Goal: Task Accomplishment & Management: Use online tool/utility

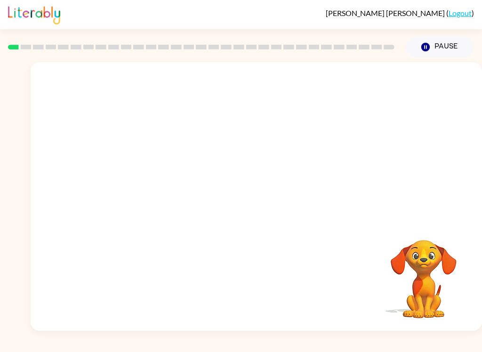
click at [228, 147] on video "Your browser must support playing .mp4 files to use Literably. Please try using…" at bounding box center [257, 141] width 452 height 158
click at [259, 207] on div at bounding box center [257, 201] width 60 height 34
click at [257, 195] on icon "button" at bounding box center [256, 201] width 16 height 16
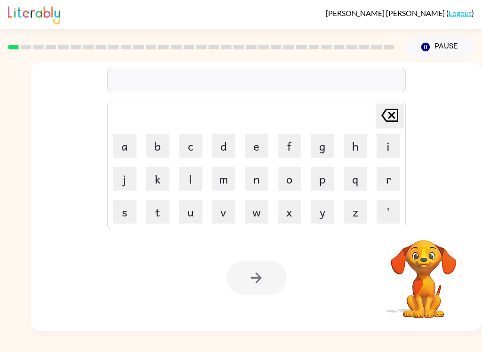
click at [123, 211] on button "s" at bounding box center [125, 212] width 24 height 24
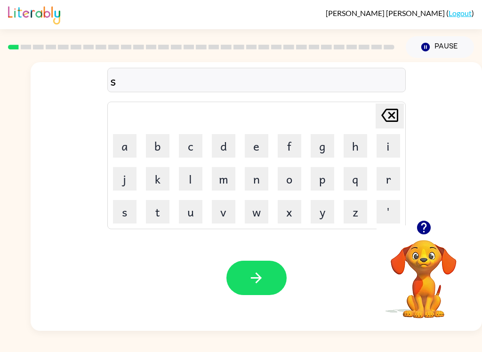
click at [355, 146] on button "h" at bounding box center [356, 146] width 24 height 24
click at [201, 215] on button "u" at bounding box center [191, 212] width 24 height 24
click at [124, 210] on button "s" at bounding box center [125, 212] width 24 height 24
click at [361, 151] on button "h" at bounding box center [356, 146] width 24 height 24
click at [271, 268] on button "button" at bounding box center [257, 278] width 60 height 34
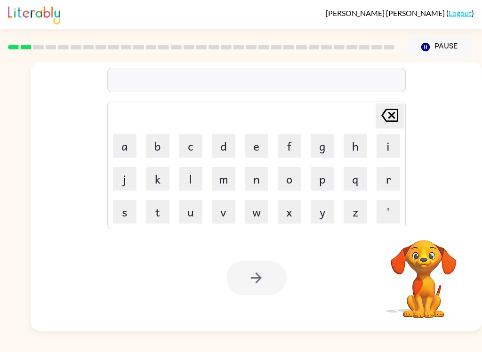
click at [127, 146] on button "a" at bounding box center [125, 146] width 24 height 24
click at [320, 184] on button "p" at bounding box center [323, 179] width 24 height 24
click at [325, 181] on button "p" at bounding box center [323, 179] width 24 height 24
click at [245, 149] on button "e" at bounding box center [257, 146] width 24 height 24
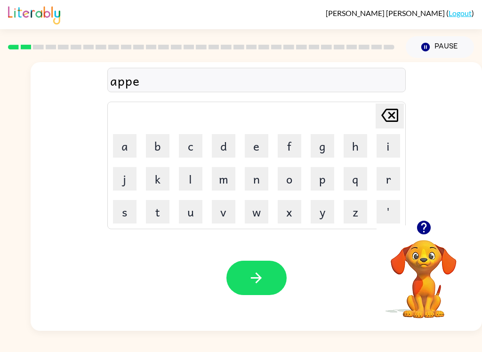
click at [387, 178] on button "r" at bounding box center [389, 179] width 24 height 24
click at [121, 149] on button "a" at bounding box center [125, 146] width 24 height 24
click at [262, 178] on button "n" at bounding box center [257, 179] width 24 height 24
click at [194, 147] on button "c" at bounding box center [191, 146] width 24 height 24
click at [259, 146] on button "e" at bounding box center [257, 146] width 24 height 24
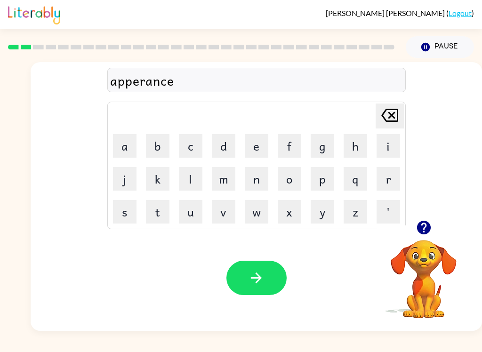
click at [114, 211] on button "s" at bounding box center [125, 212] width 24 height 24
click at [276, 277] on button "button" at bounding box center [257, 278] width 60 height 34
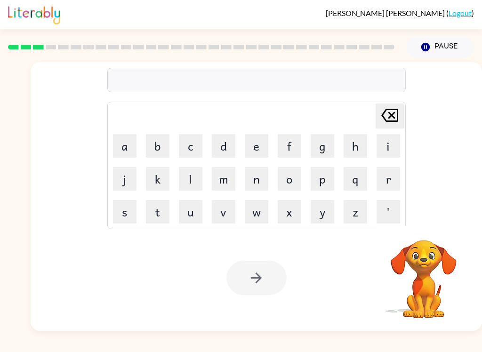
click at [386, 175] on button "r" at bounding box center [389, 179] width 24 height 24
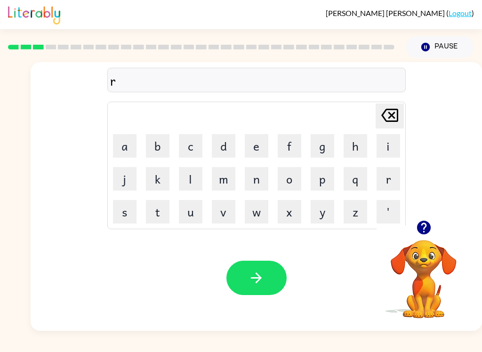
click at [255, 143] on button "e" at bounding box center [257, 146] width 24 height 24
click at [121, 137] on button "a" at bounding box center [125, 146] width 24 height 24
click at [201, 182] on button "l" at bounding box center [191, 179] width 24 height 24
click at [382, 146] on button "i" at bounding box center [389, 146] width 24 height 24
click at [153, 219] on button "t" at bounding box center [158, 212] width 24 height 24
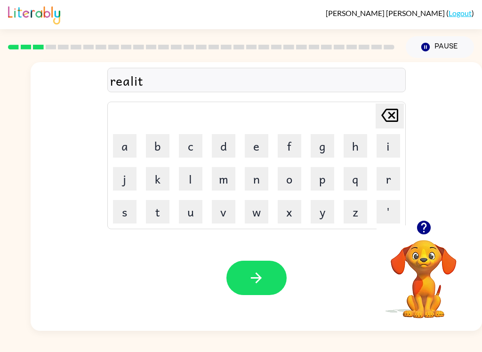
click at [316, 215] on button "y" at bounding box center [323, 212] width 24 height 24
click at [264, 277] on icon "button" at bounding box center [256, 278] width 16 height 16
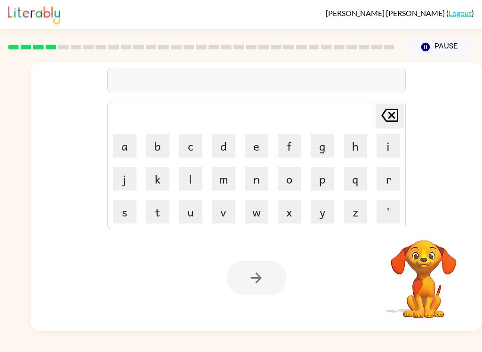
click at [263, 143] on button "e" at bounding box center [257, 146] width 24 height 24
click at [193, 177] on button "l" at bounding box center [191, 179] width 24 height 24
click at [385, 145] on button "i" at bounding box center [389, 146] width 24 height 24
click at [222, 181] on button "m" at bounding box center [224, 179] width 24 height 24
click at [387, 138] on button "i" at bounding box center [389, 146] width 24 height 24
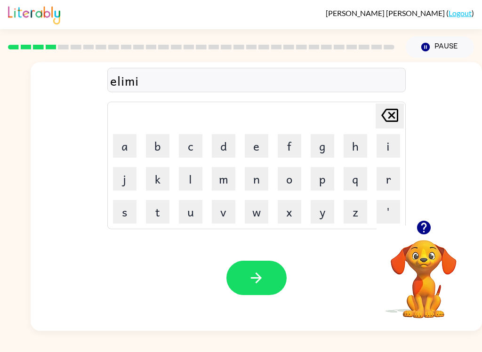
click at [263, 180] on button "n" at bounding box center [257, 179] width 24 height 24
click at [128, 147] on button "a" at bounding box center [125, 146] width 24 height 24
click at [162, 214] on button "t" at bounding box center [158, 212] width 24 height 24
click at [264, 150] on button "e" at bounding box center [257, 146] width 24 height 24
click at [267, 272] on button "button" at bounding box center [257, 278] width 60 height 34
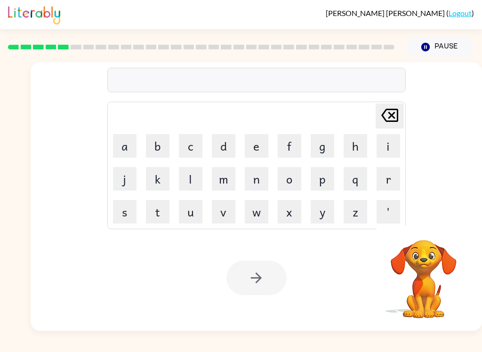
click at [233, 147] on button "d" at bounding box center [224, 146] width 24 height 24
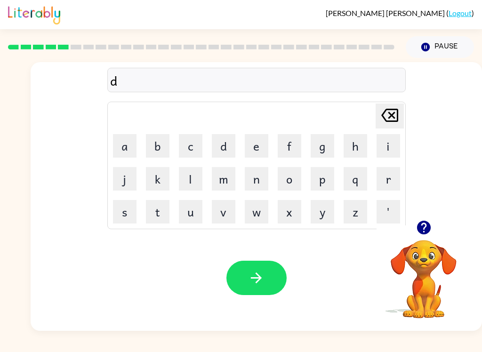
click at [189, 211] on button "u" at bounding box center [191, 212] width 24 height 24
click at [317, 179] on button "p" at bounding box center [323, 179] width 24 height 24
click at [189, 180] on button "l" at bounding box center [191, 179] width 24 height 24
click at [392, 148] on button "i" at bounding box center [389, 146] width 24 height 24
click at [186, 153] on button "c" at bounding box center [191, 146] width 24 height 24
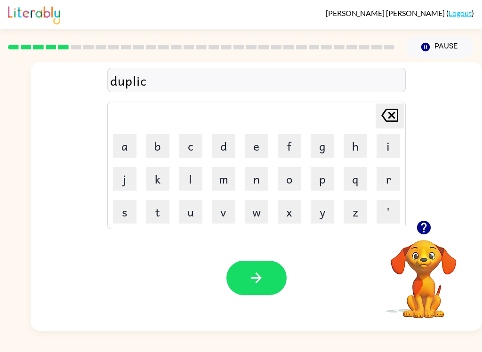
click at [125, 147] on button "a" at bounding box center [125, 146] width 24 height 24
click at [159, 214] on button "t" at bounding box center [158, 212] width 24 height 24
click at [259, 150] on button "e" at bounding box center [257, 146] width 24 height 24
click at [266, 273] on button "button" at bounding box center [257, 278] width 60 height 34
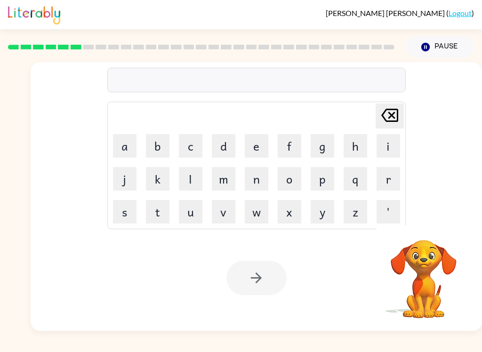
click at [224, 217] on button "v" at bounding box center [224, 212] width 24 height 24
click at [122, 154] on button "a" at bounding box center [125, 146] width 24 height 24
click at [188, 147] on button "c" at bounding box center [191, 146] width 24 height 24
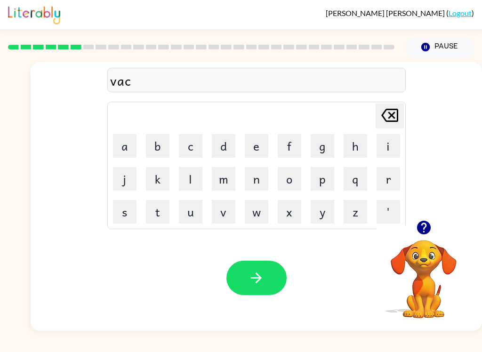
click at [132, 140] on button "a" at bounding box center [125, 146] width 24 height 24
click at [157, 211] on button "t" at bounding box center [158, 212] width 24 height 24
click at [384, 147] on button "i" at bounding box center [389, 146] width 24 height 24
click at [294, 180] on button "o" at bounding box center [290, 179] width 24 height 24
click at [254, 176] on button "n" at bounding box center [257, 179] width 24 height 24
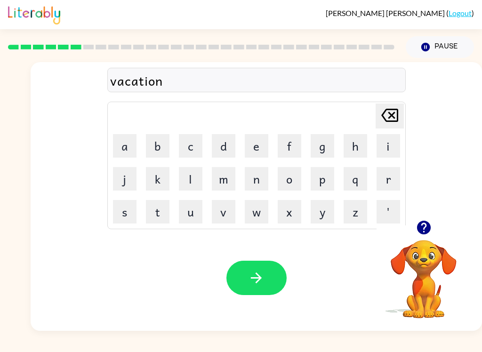
click at [269, 271] on button "button" at bounding box center [257, 278] width 60 height 34
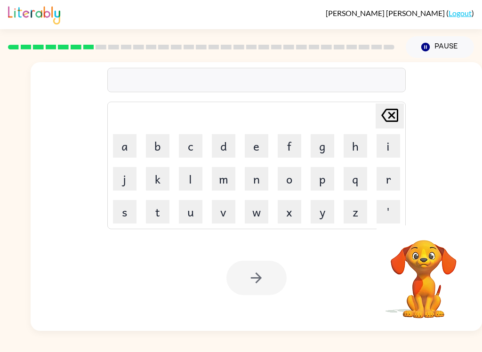
click at [321, 183] on button "p" at bounding box center [323, 179] width 24 height 24
click at [190, 213] on button "u" at bounding box center [191, 212] width 24 height 24
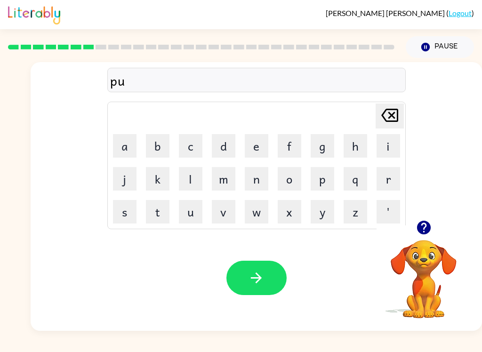
click at [222, 152] on button "d" at bounding box center [224, 146] width 24 height 24
click at [221, 152] on button "d" at bounding box center [224, 146] width 24 height 24
click at [190, 184] on button "l" at bounding box center [191, 179] width 24 height 24
click at [246, 149] on button "e" at bounding box center [257, 146] width 24 height 24
click at [243, 280] on button "button" at bounding box center [257, 278] width 60 height 34
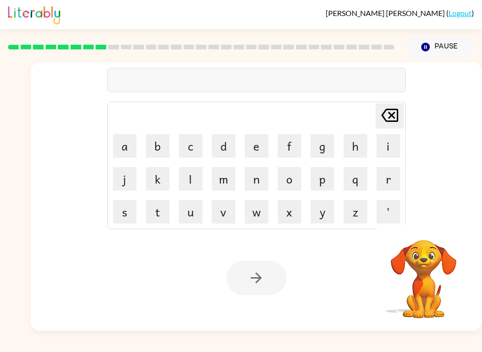
click at [324, 178] on button "p" at bounding box center [323, 179] width 24 height 24
click at [126, 153] on button "a" at bounding box center [125, 146] width 24 height 24
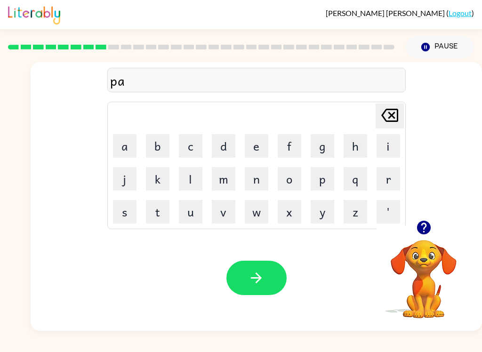
click at [377, 183] on button "r" at bounding box center [389, 179] width 24 height 24
click at [158, 207] on button "t" at bounding box center [158, 212] width 24 height 24
click at [379, 145] on button "i" at bounding box center [389, 146] width 24 height 24
click at [188, 142] on button "c" at bounding box center [191, 146] width 24 height 24
click at [194, 178] on button "l" at bounding box center [191, 179] width 24 height 24
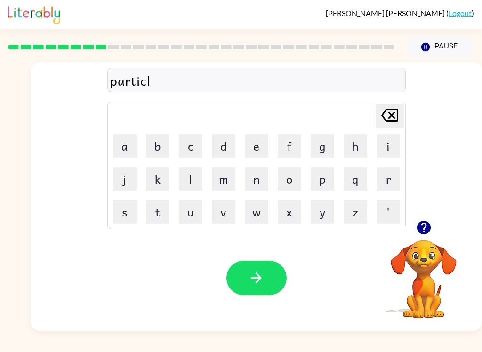
click at [256, 145] on button "e" at bounding box center [257, 146] width 24 height 24
click at [270, 276] on button "button" at bounding box center [257, 278] width 60 height 34
click at [424, 231] on icon "button" at bounding box center [424, 228] width 14 height 14
click at [421, 230] on icon "button" at bounding box center [424, 228] width 14 height 14
click at [425, 227] on icon "button" at bounding box center [424, 228] width 14 height 14
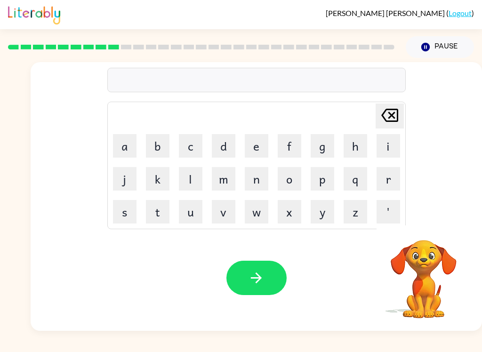
click at [392, 173] on button "r" at bounding box center [389, 179] width 24 height 24
click at [256, 140] on button "e" at bounding box center [257, 146] width 24 height 24
click at [193, 145] on button "c" at bounding box center [191, 146] width 24 height 24
click at [128, 145] on button "a" at bounding box center [125, 146] width 24 height 24
click at [320, 177] on button "p" at bounding box center [323, 179] width 24 height 24
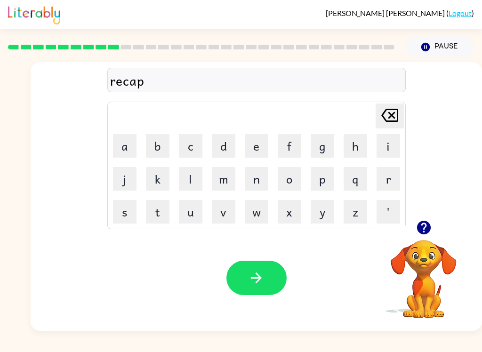
click at [155, 211] on button "t" at bounding box center [158, 212] width 24 height 24
click at [188, 215] on button "u" at bounding box center [191, 212] width 24 height 24
click at [391, 182] on button "r" at bounding box center [389, 179] width 24 height 24
click at [250, 149] on button "e" at bounding box center [257, 146] width 24 height 24
click at [272, 276] on button "button" at bounding box center [257, 278] width 60 height 34
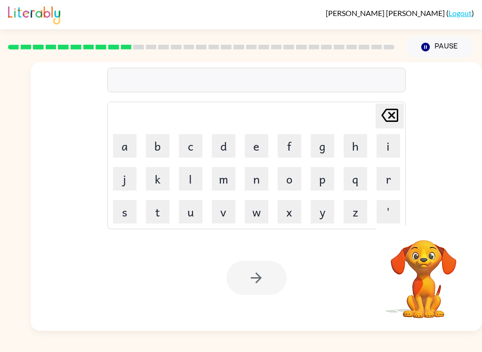
click at [327, 182] on button "p" at bounding box center [323, 179] width 24 height 24
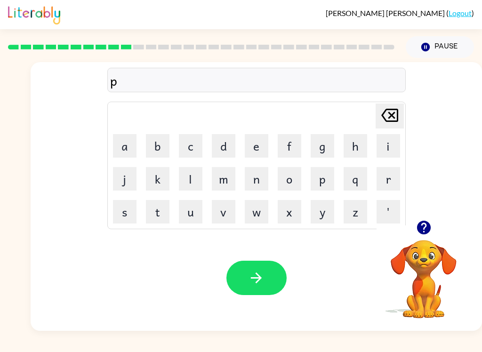
click at [389, 181] on button "r" at bounding box center [389, 179] width 24 height 24
click at [256, 146] on button "e" at bounding box center [257, 146] width 24 height 24
click at [129, 209] on button "s" at bounding box center [125, 212] width 24 height 24
click at [186, 140] on button "c" at bounding box center [191, 146] width 24 height 24
click at [286, 181] on button "o" at bounding box center [290, 179] width 24 height 24
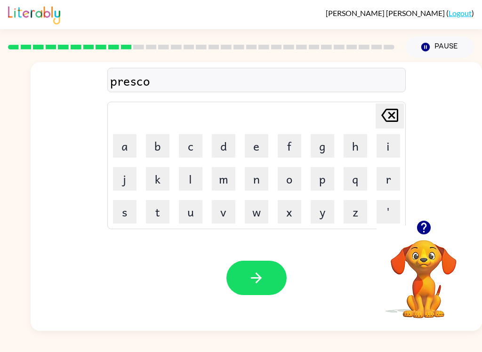
click at [286, 181] on button "o" at bounding box center [290, 179] width 24 height 24
click at [185, 174] on button "l" at bounding box center [191, 179] width 24 height 24
click at [381, 120] on icon "[PERSON_NAME] last character input" at bounding box center [390, 115] width 23 height 23
click at [381, 119] on icon at bounding box center [389, 115] width 17 height 13
click at [384, 118] on icon "[PERSON_NAME] last character input" at bounding box center [390, 115] width 23 height 23
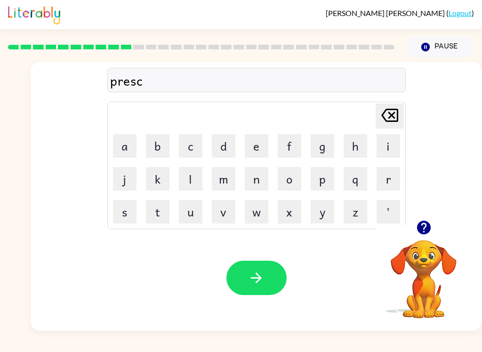
click at [384, 117] on icon "[PERSON_NAME] last character input" at bounding box center [390, 115] width 23 height 23
click at [357, 147] on button "h" at bounding box center [356, 146] width 24 height 24
click at [202, 146] on button "c" at bounding box center [191, 146] width 24 height 24
click at [288, 181] on button "o" at bounding box center [290, 179] width 24 height 24
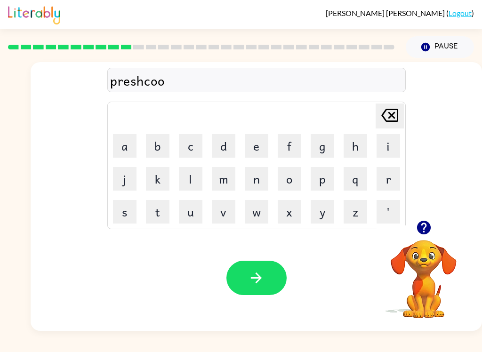
click at [379, 117] on icon "[PERSON_NAME] last character input" at bounding box center [390, 115] width 23 height 23
click at [384, 119] on icon "[PERSON_NAME] last character input" at bounding box center [390, 115] width 23 height 23
click at [388, 119] on icon "[PERSON_NAME] last character input" at bounding box center [390, 115] width 23 height 23
click at [199, 149] on button "c" at bounding box center [191, 146] width 24 height 24
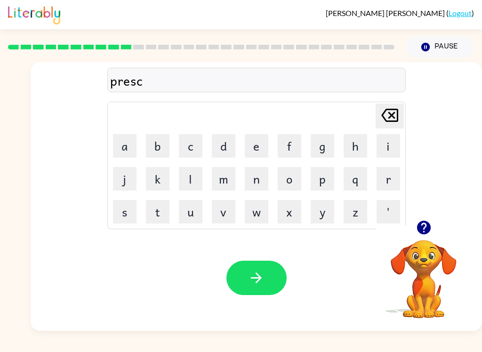
click at [357, 150] on button "h" at bounding box center [356, 146] width 24 height 24
click at [290, 186] on button "o" at bounding box center [290, 179] width 24 height 24
click at [183, 180] on button "l" at bounding box center [191, 179] width 24 height 24
click at [271, 267] on button "button" at bounding box center [257, 278] width 60 height 34
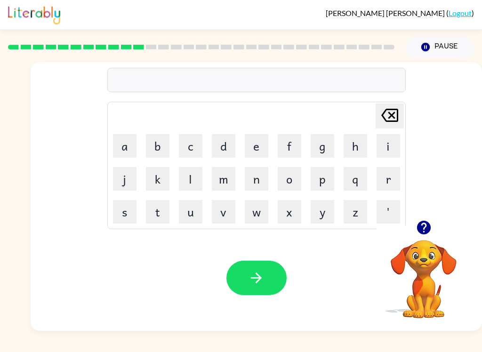
click at [188, 147] on button "c" at bounding box center [191, 146] width 24 height 24
click at [385, 177] on button "r" at bounding box center [389, 179] width 24 height 24
click at [119, 149] on button "a" at bounding box center [125, 146] width 24 height 24
click at [227, 216] on button "v" at bounding box center [224, 212] width 24 height 24
click at [252, 154] on button "e" at bounding box center [257, 146] width 24 height 24
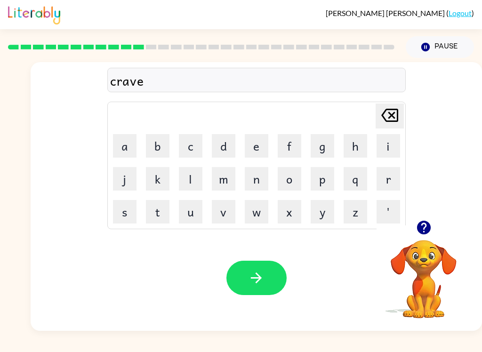
click at [260, 274] on icon "button" at bounding box center [256, 278] width 16 height 16
click at [230, 146] on button "d" at bounding box center [224, 146] width 24 height 24
click at [382, 145] on button "i" at bounding box center [389, 146] width 24 height 24
click at [191, 143] on button "c" at bounding box center [191, 146] width 24 height 24
click at [159, 219] on button "t" at bounding box center [158, 212] width 24 height 24
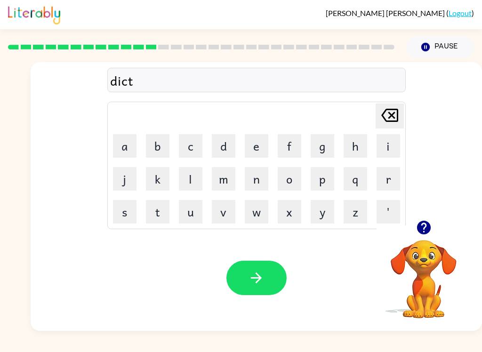
click at [127, 154] on button "a" at bounding box center [125, 146] width 24 height 24
click at [152, 212] on button "t" at bounding box center [158, 212] width 24 height 24
click at [260, 143] on button "e" at bounding box center [257, 146] width 24 height 24
click at [266, 272] on button "button" at bounding box center [257, 278] width 60 height 34
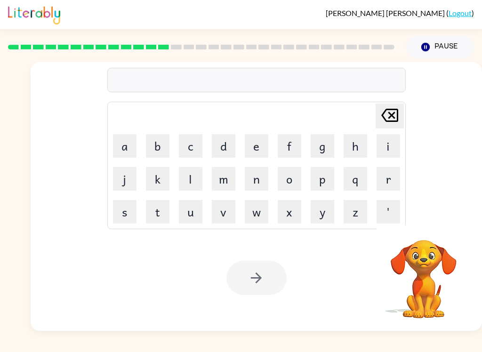
click at [329, 181] on button "p" at bounding box center [323, 179] width 24 height 24
click at [122, 153] on button "a" at bounding box center [125, 146] width 24 height 24
click at [322, 212] on button "y" at bounding box center [323, 212] width 24 height 24
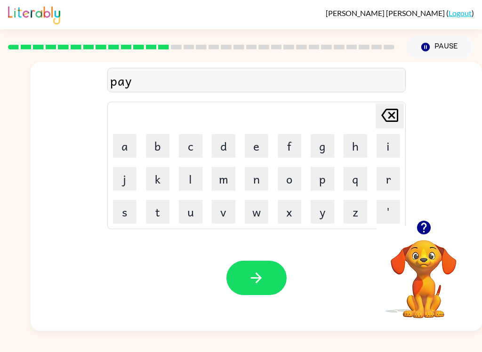
click at [228, 178] on button "m" at bounding box center [224, 179] width 24 height 24
click at [250, 153] on button "e" at bounding box center [257, 146] width 24 height 24
click at [258, 181] on button "n" at bounding box center [257, 179] width 24 height 24
click at [154, 205] on button "t" at bounding box center [158, 212] width 24 height 24
click at [268, 282] on button "button" at bounding box center [257, 278] width 60 height 34
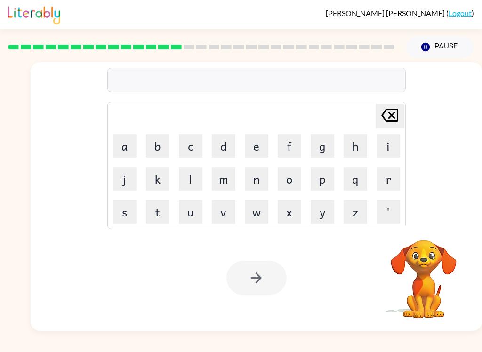
click at [230, 175] on button "m" at bounding box center [224, 179] width 24 height 24
click at [127, 151] on button "a" at bounding box center [125, 146] width 24 height 24
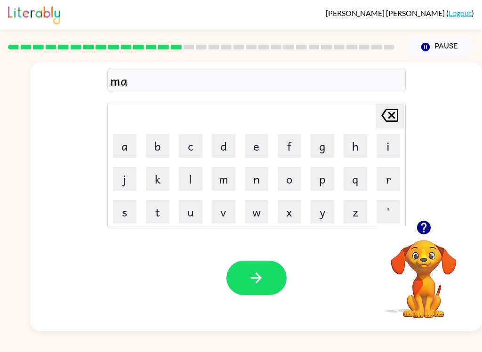
click at [134, 183] on button "j" at bounding box center [125, 179] width 24 height 24
click at [295, 181] on button "o" at bounding box center [290, 179] width 24 height 24
click at [381, 184] on button "r" at bounding box center [389, 179] width 24 height 24
click at [276, 270] on button "button" at bounding box center [257, 278] width 60 height 34
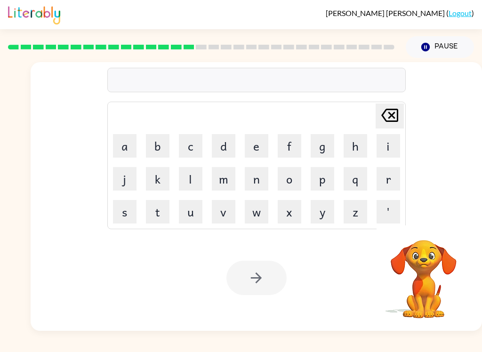
click at [128, 210] on button "s" at bounding box center [125, 212] width 24 height 24
click at [318, 175] on button "p" at bounding box center [323, 179] width 24 height 24
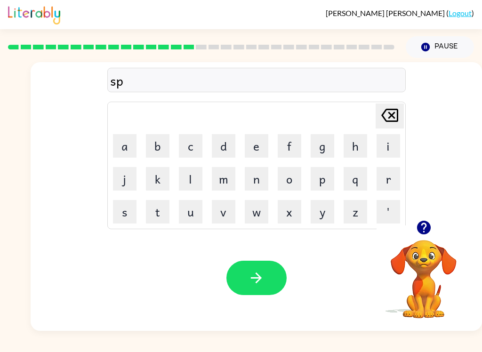
click at [121, 148] on button "a" at bounding box center [125, 146] width 24 height 24
click at [381, 182] on button "r" at bounding box center [389, 179] width 24 height 24
click at [163, 168] on button "k" at bounding box center [158, 179] width 24 height 24
click at [279, 266] on button "button" at bounding box center [257, 278] width 60 height 34
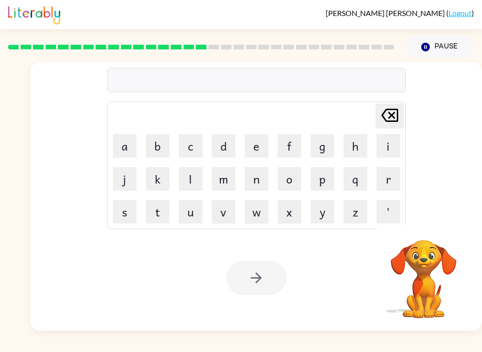
click at [331, 183] on button "p" at bounding box center [323, 179] width 24 height 24
click at [122, 142] on button "a" at bounding box center [125, 146] width 24 height 24
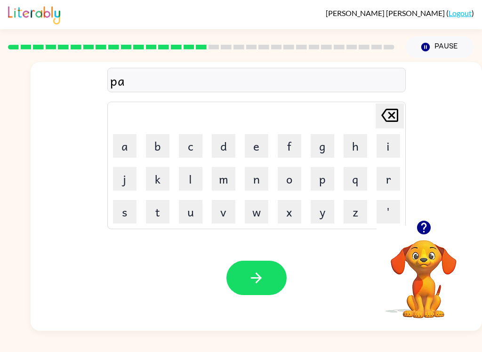
click at [187, 174] on button "l" at bounding box center [191, 179] width 24 height 24
click at [276, 274] on button "button" at bounding box center [257, 278] width 60 height 34
click at [124, 214] on button "s" at bounding box center [125, 212] width 24 height 24
click at [325, 185] on button "p" at bounding box center [323, 179] width 24 height 24
click at [380, 149] on button "i" at bounding box center [389, 146] width 24 height 24
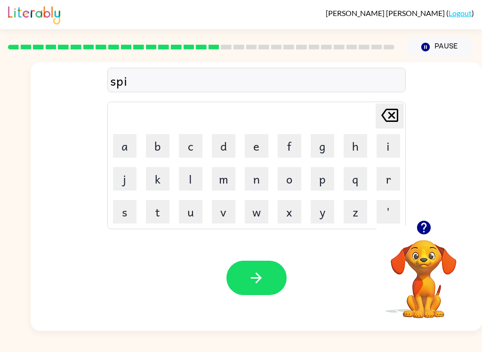
click at [252, 187] on button "n" at bounding box center [257, 179] width 24 height 24
click at [379, 153] on button "i" at bounding box center [389, 146] width 24 height 24
click at [265, 176] on button "n" at bounding box center [257, 179] width 24 height 24
click at [329, 145] on button "g" at bounding box center [323, 146] width 24 height 24
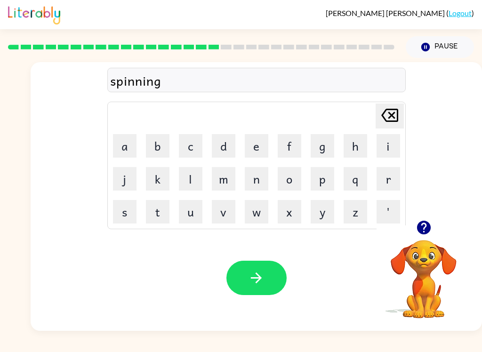
click at [275, 271] on button "button" at bounding box center [257, 278] width 60 height 34
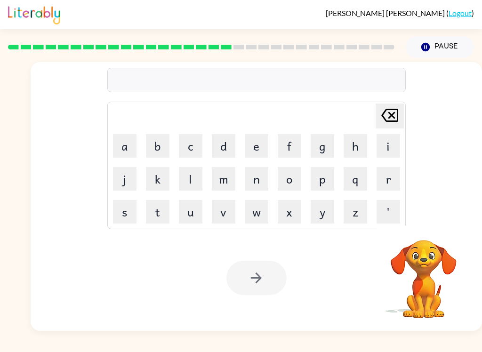
click at [323, 152] on button "g" at bounding box center [323, 146] width 24 height 24
click at [388, 179] on button "r" at bounding box center [389, 179] width 24 height 24
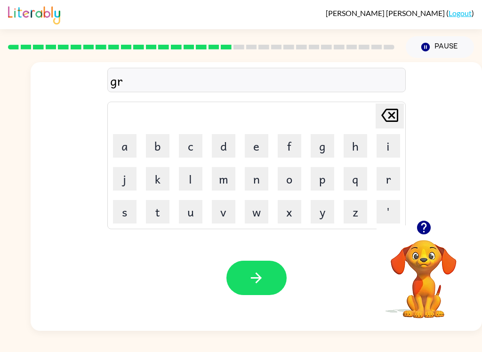
click at [184, 211] on button "u" at bounding box center [191, 212] width 24 height 24
click at [219, 185] on button "m" at bounding box center [224, 179] width 24 height 24
click at [327, 179] on button "p" at bounding box center [323, 179] width 24 height 24
click at [385, 152] on button "i" at bounding box center [389, 146] width 24 height 24
click at [257, 142] on button "e" at bounding box center [257, 146] width 24 height 24
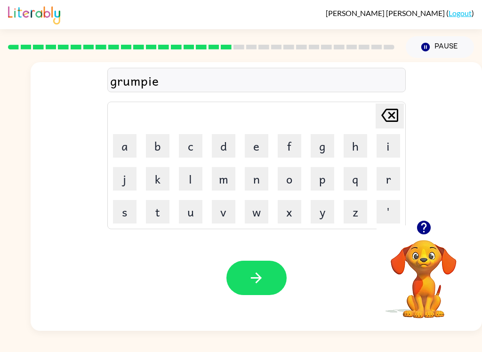
click at [131, 203] on button "s" at bounding box center [125, 212] width 24 height 24
click at [155, 211] on button "t" at bounding box center [158, 212] width 24 height 24
click at [261, 280] on icon "button" at bounding box center [256, 278] width 11 height 11
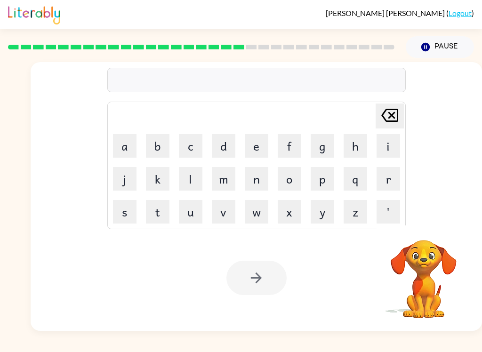
click at [384, 145] on button "i" at bounding box center [389, 146] width 24 height 24
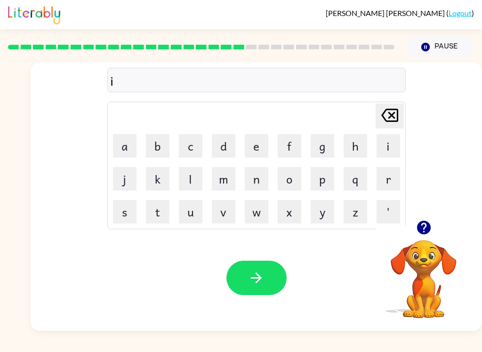
click at [253, 181] on button "n" at bounding box center [257, 179] width 24 height 24
click at [184, 151] on button "c" at bounding box center [191, 146] width 24 height 24
click at [386, 182] on button "r" at bounding box center [389, 179] width 24 height 24
click at [256, 154] on button "e" at bounding box center [257, 146] width 24 height 24
click at [228, 151] on button "d" at bounding box center [224, 146] width 24 height 24
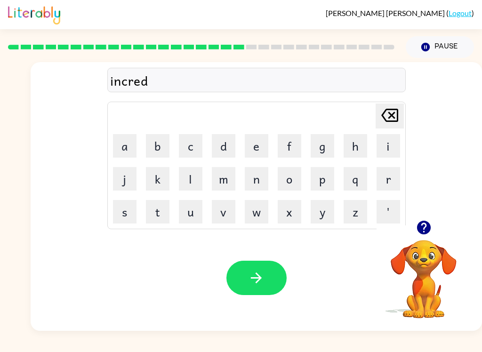
click at [383, 142] on button "i" at bounding box center [389, 146] width 24 height 24
click at [162, 149] on button "b" at bounding box center [158, 146] width 24 height 24
click at [190, 181] on button "l" at bounding box center [191, 179] width 24 height 24
click at [255, 146] on button "e" at bounding box center [257, 146] width 24 height 24
click at [265, 275] on button "button" at bounding box center [257, 278] width 60 height 34
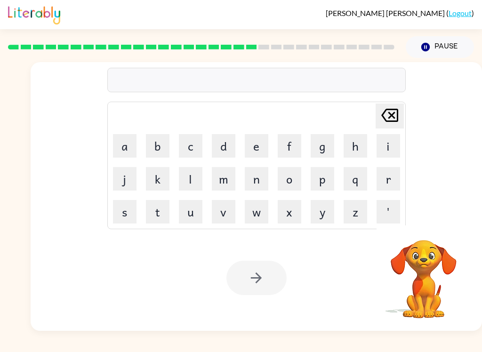
click at [189, 177] on button "l" at bounding box center [191, 179] width 24 height 24
click at [384, 149] on button "i" at bounding box center [389, 146] width 24 height 24
click at [124, 216] on button "s" at bounding box center [125, 212] width 24 height 24
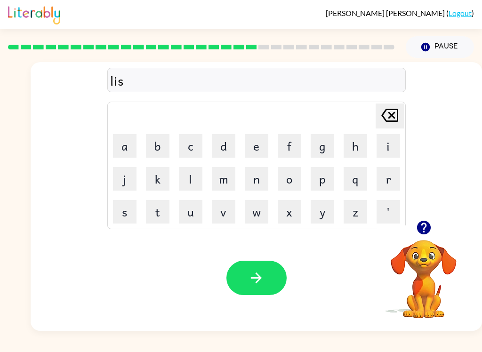
click at [156, 212] on button "t" at bounding box center [158, 212] width 24 height 24
click at [259, 142] on button "e" at bounding box center [257, 146] width 24 height 24
click at [257, 182] on button "n" at bounding box center [257, 179] width 24 height 24
click at [257, 147] on button "e" at bounding box center [257, 146] width 24 height 24
click at [227, 149] on button "d" at bounding box center [224, 146] width 24 height 24
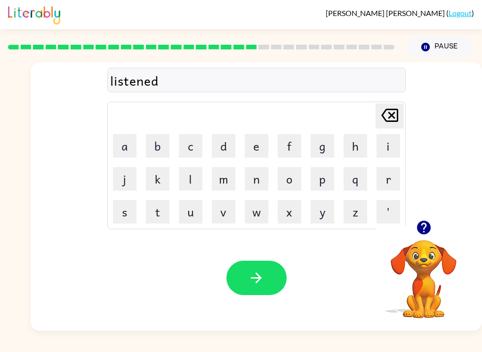
click at [266, 272] on button "button" at bounding box center [257, 278] width 60 height 34
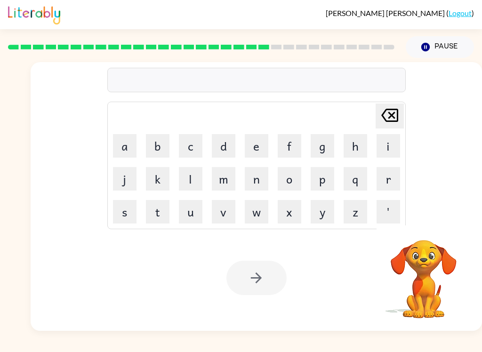
click at [259, 182] on button "n" at bounding box center [257, 179] width 24 height 24
click at [292, 176] on button "o" at bounding box center [290, 179] width 24 height 24
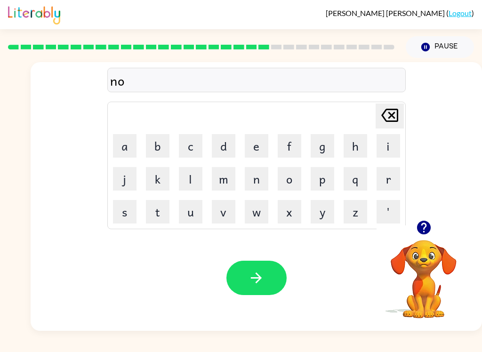
click at [221, 182] on button "m" at bounding box center [224, 179] width 24 height 24
click at [377, 143] on button "i" at bounding box center [389, 146] width 24 height 24
click at [264, 181] on button "n" at bounding box center [257, 179] width 24 height 24
click at [130, 147] on button "a" at bounding box center [125, 146] width 24 height 24
click at [162, 209] on button "t" at bounding box center [158, 212] width 24 height 24
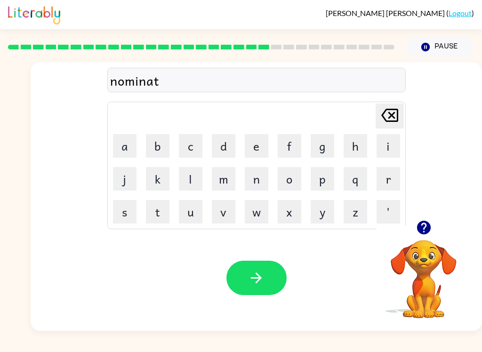
click at [261, 154] on button "e" at bounding box center [257, 146] width 24 height 24
click at [261, 273] on icon "button" at bounding box center [256, 278] width 16 height 16
click at [128, 211] on button "s" at bounding box center [125, 212] width 24 height 24
click at [192, 219] on button "u" at bounding box center [191, 212] width 24 height 24
click at [119, 211] on button "s" at bounding box center [125, 212] width 24 height 24
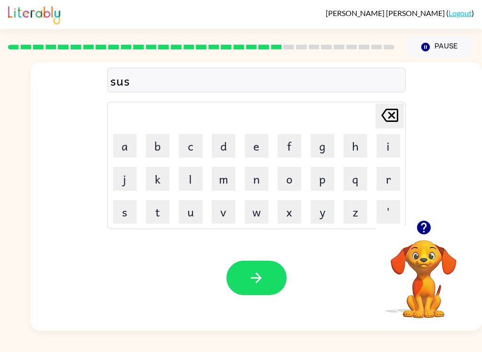
click at [154, 213] on button "t" at bounding box center [158, 212] width 24 height 24
click at [124, 150] on button "a" at bounding box center [125, 146] width 24 height 24
click at [382, 147] on button "i" at bounding box center [389, 146] width 24 height 24
click at [257, 186] on button "n" at bounding box center [257, 179] width 24 height 24
click at [267, 269] on button "button" at bounding box center [257, 278] width 60 height 34
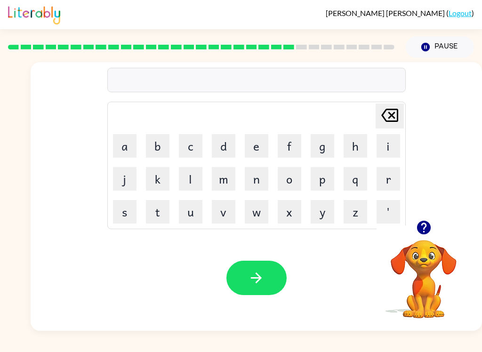
click at [266, 214] on button "w" at bounding box center [257, 212] width 24 height 24
click at [293, 180] on button "o" at bounding box center [290, 179] width 24 height 24
click at [389, 171] on button "r" at bounding box center [389, 179] width 24 height 24
click at [230, 146] on button "d" at bounding box center [224, 146] width 24 height 24
click at [315, 215] on button "y" at bounding box center [323, 212] width 24 height 24
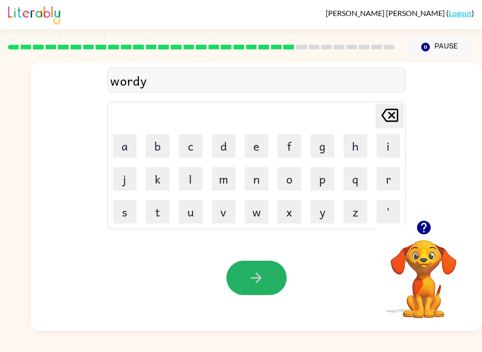
click at [248, 287] on button "button" at bounding box center [257, 278] width 60 height 34
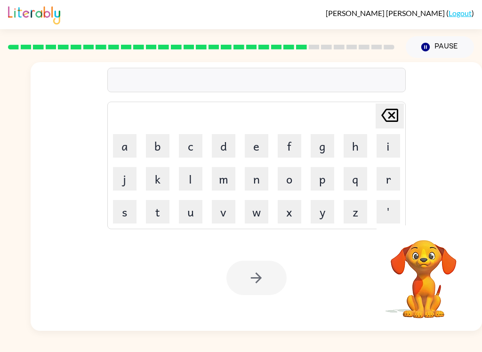
click at [384, 182] on button "r" at bounding box center [389, 179] width 24 height 24
click at [265, 149] on button "e" at bounding box center [257, 146] width 24 height 24
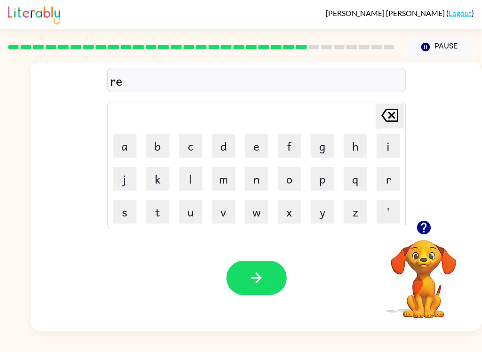
click at [188, 182] on button "l" at bounding box center [191, 179] width 24 height 24
click at [121, 147] on button "a" at bounding box center [125, 146] width 24 height 24
click at [156, 215] on button "t" at bounding box center [158, 212] width 24 height 24
click at [254, 152] on button "e" at bounding box center [257, 146] width 24 height 24
click at [232, 148] on button "d" at bounding box center [224, 146] width 24 height 24
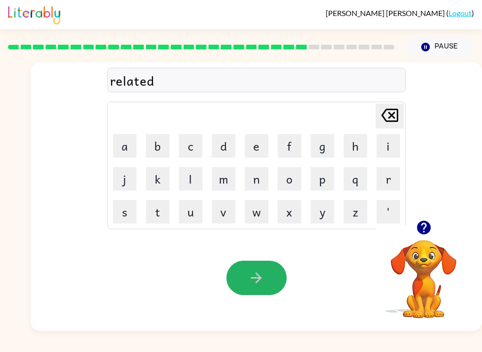
click at [265, 278] on button "button" at bounding box center [257, 278] width 60 height 34
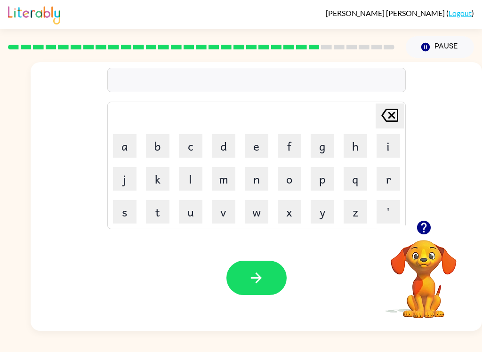
click at [154, 179] on button "k" at bounding box center [158, 179] width 24 height 24
click at [389, 150] on button "i" at bounding box center [389, 146] width 24 height 24
click at [159, 218] on button "t" at bounding box center [158, 212] width 24 height 24
click at [159, 217] on button "t" at bounding box center [158, 212] width 24 height 24
click at [252, 145] on button "e" at bounding box center [257, 146] width 24 height 24
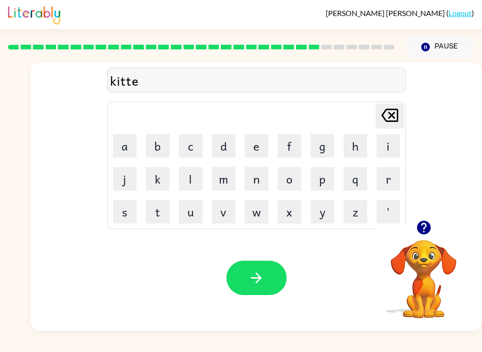
click at [258, 186] on button "n" at bounding box center [257, 179] width 24 height 24
click at [256, 280] on icon "button" at bounding box center [256, 278] width 16 height 16
click at [230, 150] on button "d" at bounding box center [224, 146] width 24 height 24
click at [257, 149] on button "e" at bounding box center [257, 146] width 24 height 24
click at [322, 181] on button "p" at bounding box center [323, 179] width 24 height 24
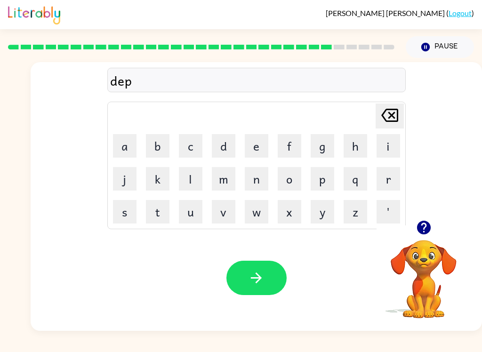
click at [124, 153] on button "a" at bounding box center [125, 146] width 24 height 24
click at [380, 178] on button "r" at bounding box center [389, 179] width 24 height 24
click at [165, 215] on button "t" at bounding box center [158, 212] width 24 height 24
click at [258, 211] on button "w" at bounding box center [257, 212] width 24 height 24
click at [383, 120] on icon at bounding box center [389, 115] width 17 height 13
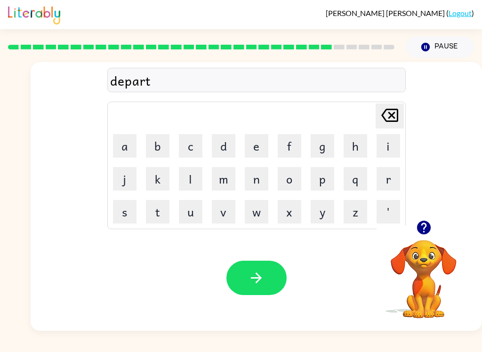
click at [225, 177] on button "m" at bounding box center [224, 179] width 24 height 24
click at [256, 151] on button "e" at bounding box center [257, 146] width 24 height 24
click at [257, 181] on button "n" at bounding box center [257, 179] width 24 height 24
click at [160, 208] on button "t" at bounding box center [158, 212] width 24 height 24
click at [265, 276] on button "button" at bounding box center [257, 278] width 60 height 34
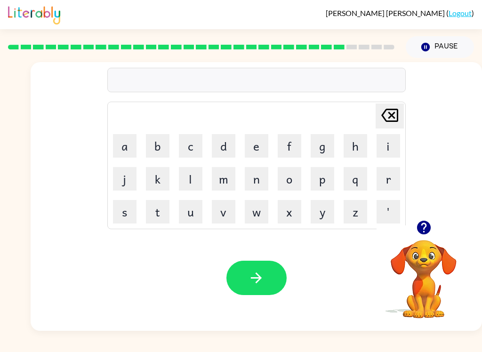
click at [420, 230] on icon "button" at bounding box center [424, 228] width 14 height 14
click at [124, 208] on button "s" at bounding box center [125, 212] width 24 height 24
click at [187, 182] on button "l" at bounding box center [191, 179] width 24 height 24
click at [389, 146] on button "i" at bounding box center [389, 146] width 24 height 24
click at [326, 147] on button "g" at bounding box center [323, 146] width 24 height 24
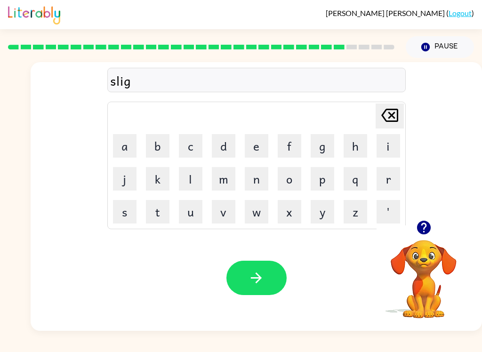
click at [352, 147] on button "h" at bounding box center [356, 146] width 24 height 24
click at [157, 213] on button "t" at bounding box center [158, 212] width 24 height 24
click at [268, 281] on button "button" at bounding box center [257, 278] width 60 height 34
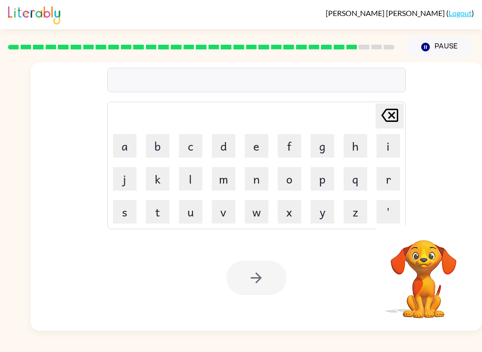
click at [185, 211] on button "u" at bounding box center [191, 212] width 24 height 24
click at [264, 181] on button "n" at bounding box center [257, 179] width 24 height 24
click at [386, 155] on button "i" at bounding box center [389, 146] width 24 height 24
click at [232, 208] on button "v" at bounding box center [224, 212] width 24 height 24
click at [256, 151] on button "e" at bounding box center [257, 146] width 24 height 24
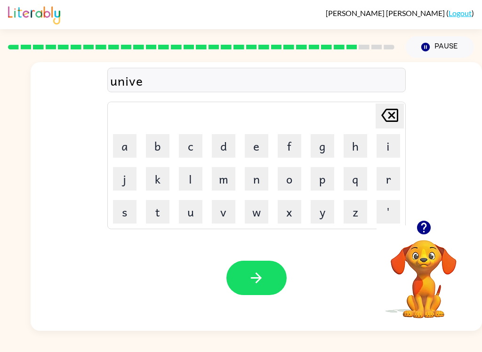
click at [389, 182] on button "r" at bounding box center [389, 179] width 24 height 24
click at [128, 215] on button "s" at bounding box center [125, 212] width 24 height 24
click at [128, 141] on button "a" at bounding box center [125, 146] width 24 height 24
click at [196, 181] on button "l" at bounding box center [191, 179] width 24 height 24
click at [257, 272] on icon "button" at bounding box center [256, 278] width 16 height 16
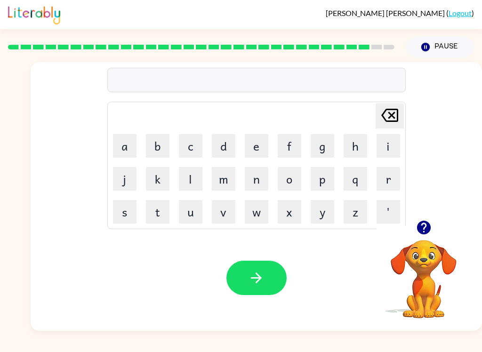
click at [122, 213] on button "s" at bounding box center [125, 212] width 24 height 24
click at [387, 151] on button "i" at bounding box center [389, 146] width 24 height 24
click at [189, 182] on button "l" at bounding box center [191, 179] width 24 height 24
click at [223, 213] on button "v" at bounding box center [224, 212] width 24 height 24
click at [191, 149] on button "c" at bounding box center [191, 146] width 24 height 24
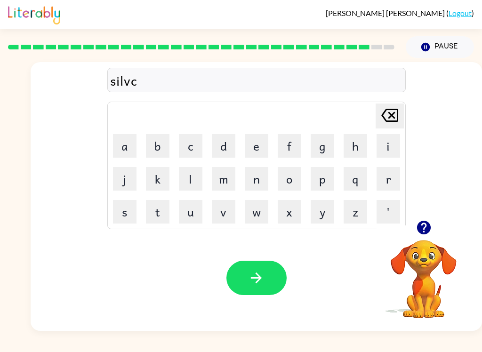
click at [385, 115] on icon "[PERSON_NAME] last character input" at bounding box center [390, 115] width 23 height 23
click at [248, 142] on button "e" at bounding box center [257, 146] width 24 height 24
click at [388, 178] on button "r" at bounding box center [389, 179] width 24 height 24
click at [425, 227] on icon "button" at bounding box center [424, 227] width 16 height 16
click at [420, 231] on icon "button" at bounding box center [424, 228] width 14 height 14
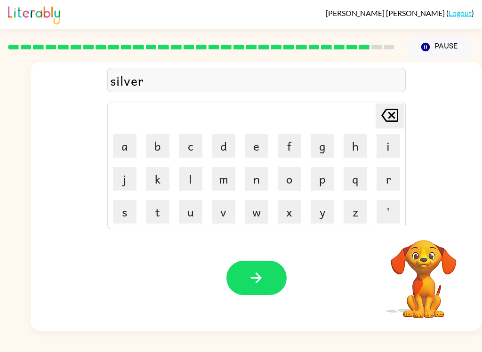
click at [259, 213] on button "w" at bounding box center [257, 212] width 24 height 24
click at [259, 154] on button "e" at bounding box center [257, 146] width 24 height 24
click at [391, 181] on button "r" at bounding box center [389, 179] width 24 height 24
click at [253, 141] on button "e" at bounding box center [257, 146] width 24 height 24
click at [276, 272] on button "button" at bounding box center [257, 278] width 60 height 34
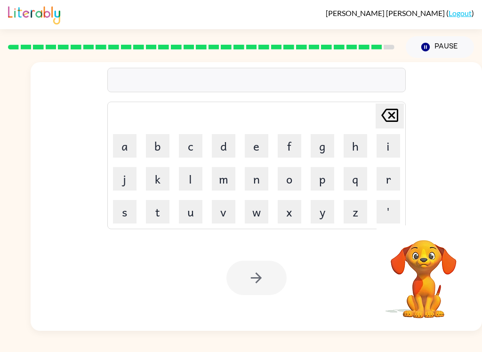
click at [255, 148] on button "e" at bounding box center [257, 146] width 24 height 24
click at [259, 183] on button "n" at bounding box center [257, 179] width 24 height 24
click at [190, 145] on button "c" at bounding box center [191, 146] width 24 height 24
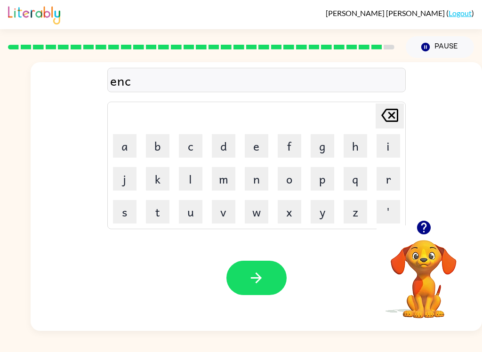
click at [295, 180] on button "o" at bounding box center [290, 179] width 24 height 24
click at [193, 214] on button "u" at bounding box center [191, 212] width 24 height 24
click at [251, 183] on button "n" at bounding box center [257, 179] width 24 height 24
click at [162, 207] on button "t" at bounding box center [158, 212] width 24 height 24
click at [254, 152] on button "e" at bounding box center [257, 146] width 24 height 24
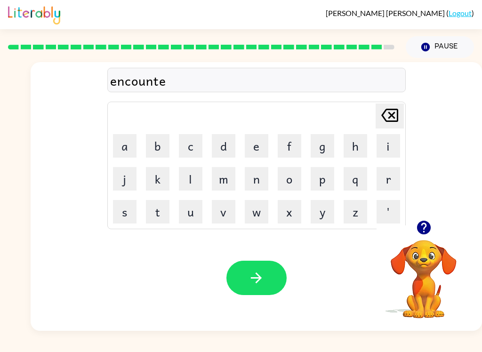
click at [387, 183] on button "r" at bounding box center [389, 179] width 24 height 24
click at [271, 273] on button "button" at bounding box center [257, 278] width 60 height 34
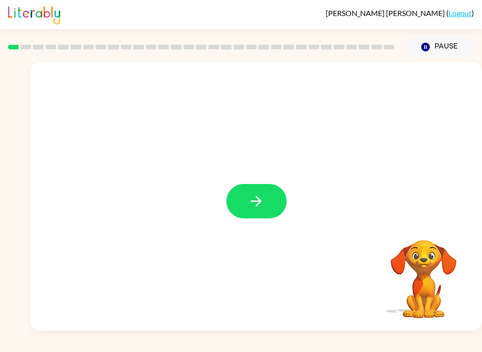
click at [248, 201] on button "button" at bounding box center [257, 201] width 60 height 34
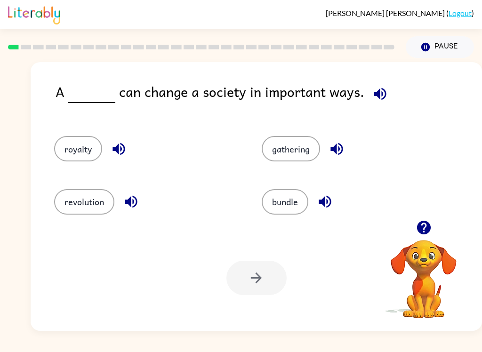
click at [120, 146] on icon "button" at bounding box center [119, 149] width 16 height 16
click at [131, 203] on icon "button" at bounding box center [131, 202] width 12 height 12
click at [335, 150] on icon "button" at bounding box center [337, 149] width 12 height 12
click at [332, 202] on icon "button" at bounding box center [325, 202] width 16 height 16
click at [72, 203] on button "revolution" at bounding box center [84, 201] width 60 height 25
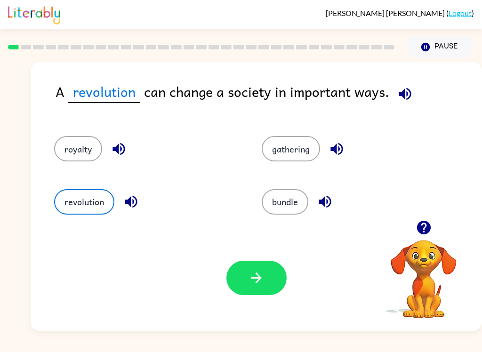
click at [267, 278] on button "button" at bounding box center [257, 278] width 60 height 34
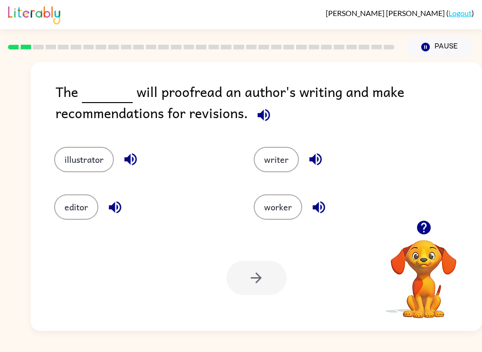
click at [73, 203] on button "editor" at bounding box center [76, 207] width 44 height 25
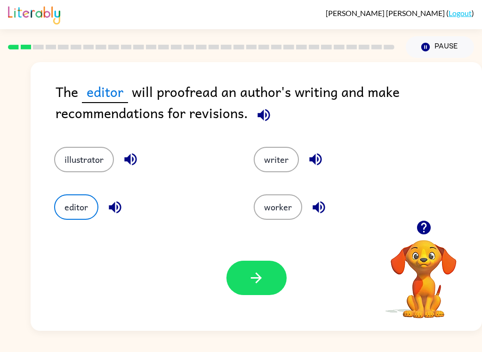
click at [269, 278] on button "button" at bounding box center [257, 278] width 60 height 34
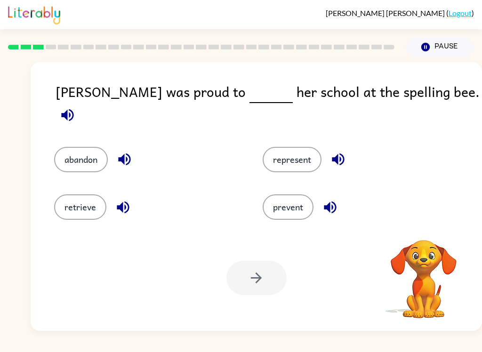
click at [286, 130] on div "represent" at bounding box center [349, 153] width 209 height 48
click at [278, 158] on button "represent" at bounding box center [292, 159] width 59 height 25
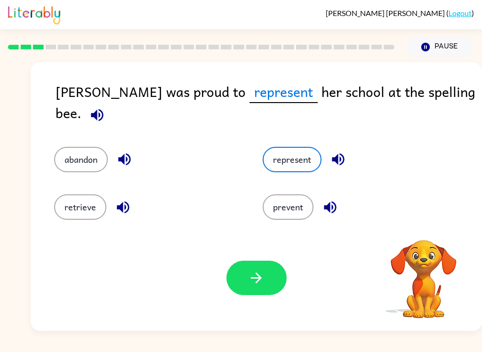
click at [251, 277] on icon "button" at bounding box center [256, 278] width 16 height 16
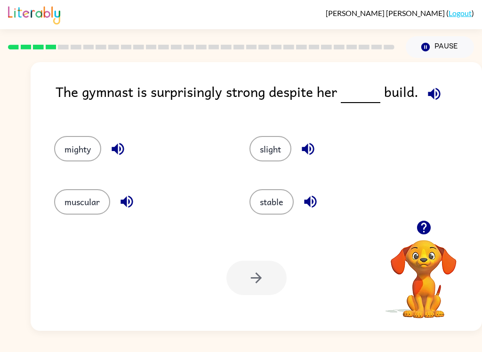
click at [270, 158] on button "slight" at bounding box center [271, 148] width 42 height 25
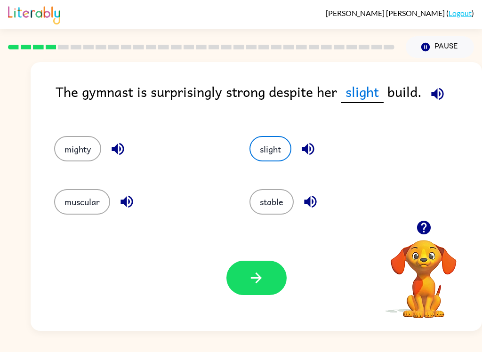
click at [258, 282] on icon "button" at bounding box center [256, 278] width 11 height 11
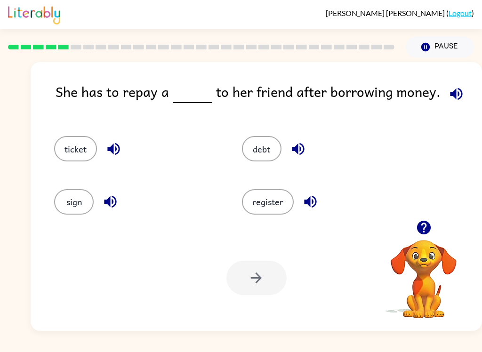
click at [264, 151] on button "debt" at bounding box center [262, 148] width 40 height 25
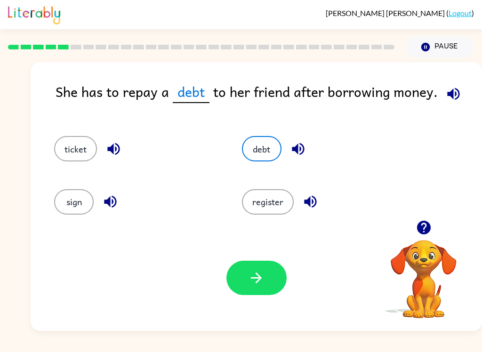
click at [260, 286] on icon "button" at bounding box center [256, 278] width 16 height 16
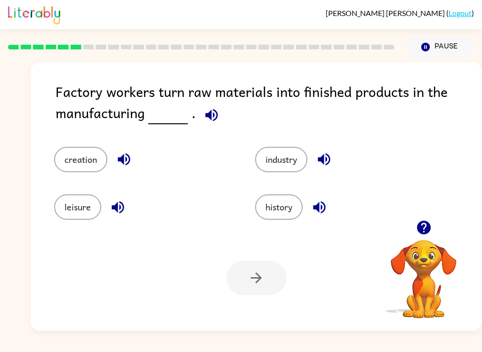
click at [282, 169] on button "industry" at bounding box center [281, 159] width 52 height 25
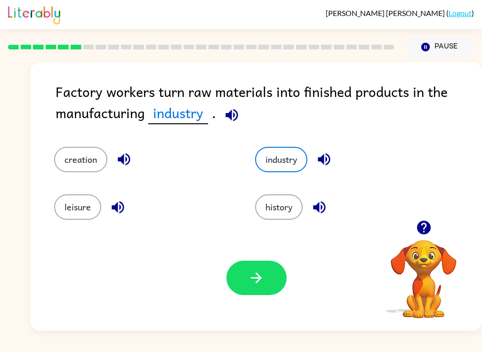
click at [264, 278] on icon "button" at bounding box center [256, 278] width 16 height 16
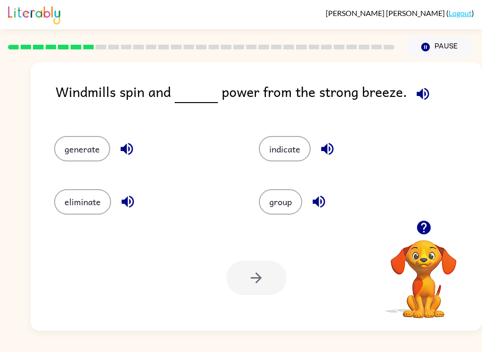
click at [76, 152] on button "generate" at bounding box center [82, 148] width 56 height 25
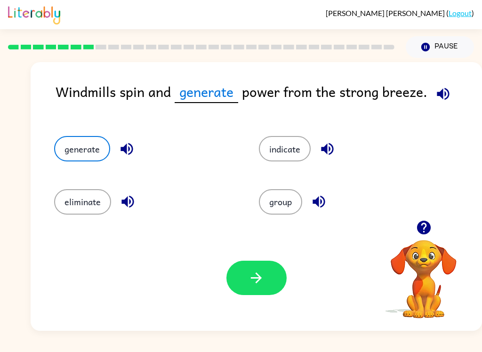
click at [264, 284] on icon "button" at bounding box center [256, 278] width 16 height 16
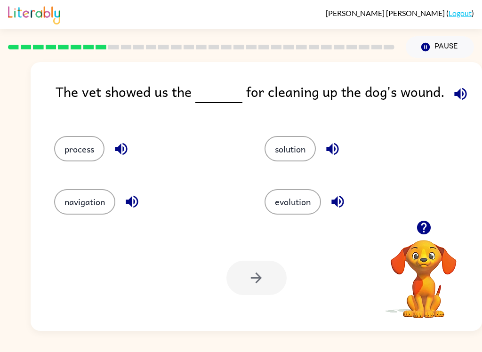
click at [80, 150] on button "process" at bounding box center [79, 148] width 50 height 25
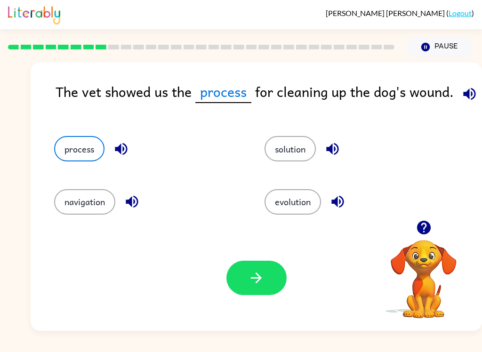
click at [267, 279] on button "button" at bounding box center [257, 278] width 60 height 34
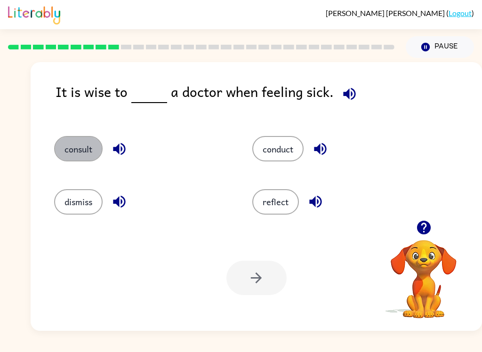
click at [72, 154] on button "consult" at bounding box center [78, 148] width 49 height 25
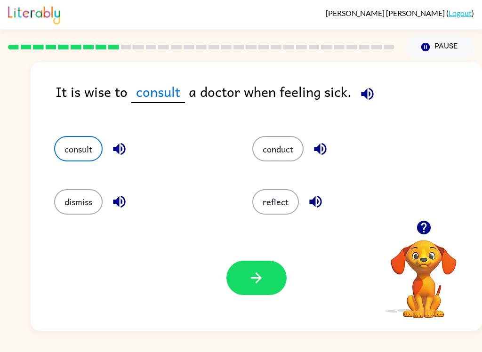
click at [272, 281] on button "button" at bounding box center [257, 278] width 60 height 34
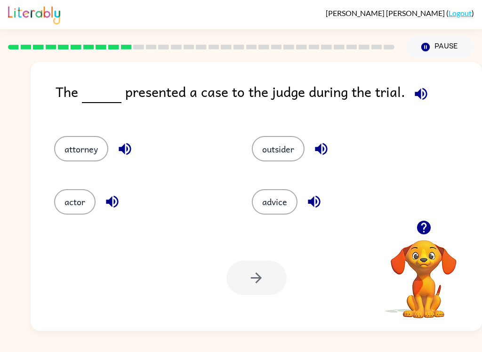
click at [68, 158] on button "attorney" at bounding box center [81, 148] width 54 height 25
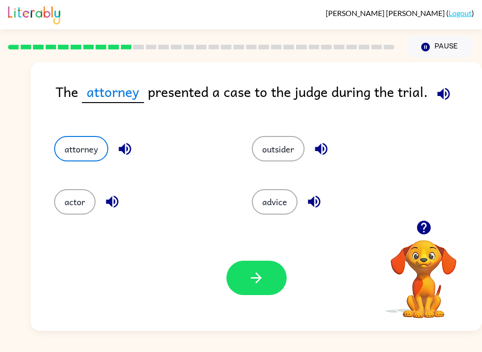
click at [274, 279] on button "button" at bounding box center [257, 278] width 60 height 34
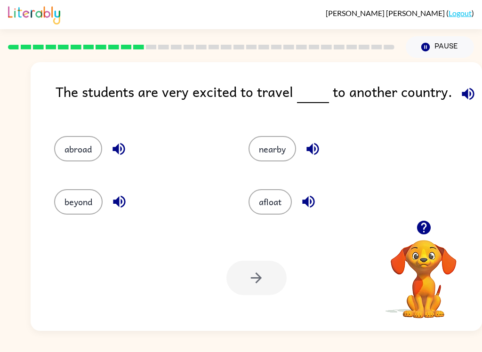
click at [71, 207] on button "beyond" at bounding box center [78, 201] width 49 height 25
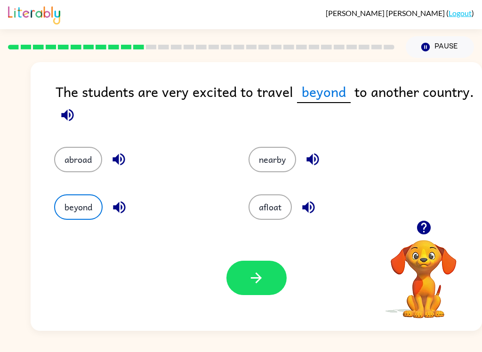
click at [258, 278] on icon "button" at bounding box center [256, 278] width 16 height 16
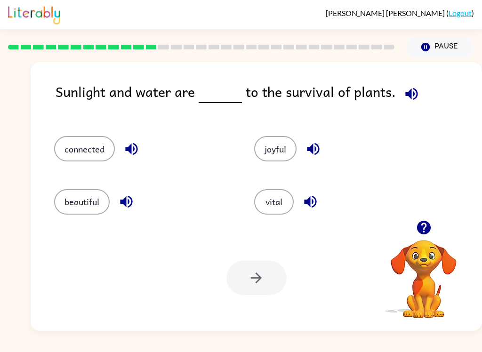
click at [276, 211] on button "vital" at bounding box center [274, 201] width 40 height 25
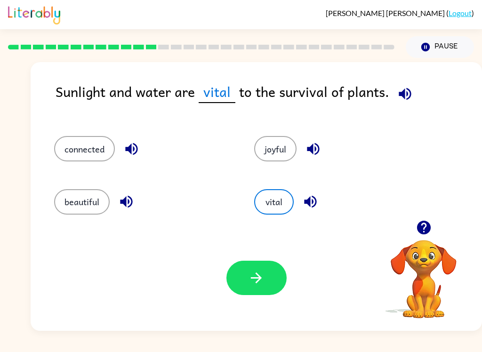
click at [262, 288] on button "button" at bounding box center [257, 278] width 60 height 34
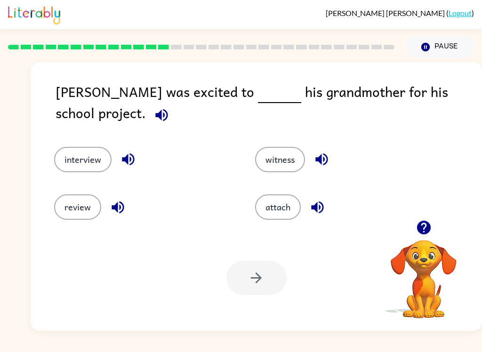
click at [84, 166] on button "interview" at bounding box center [82, 159] width 57 height 25
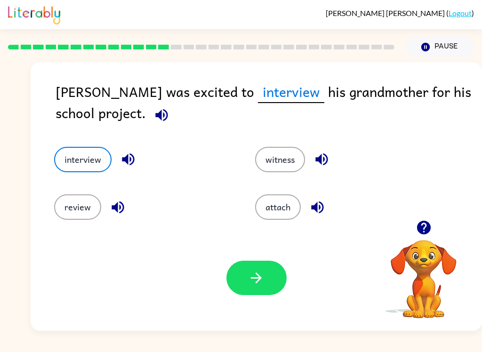
click at [267, 276] on button "button" at bounding box center [257, 278] width 60 height 34
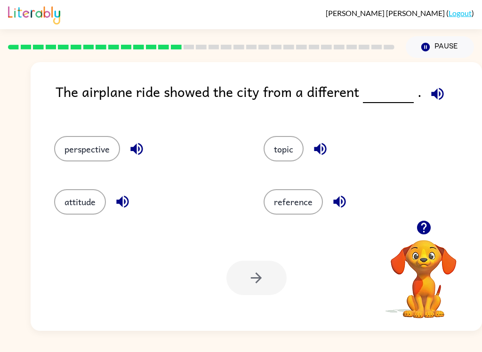
click at [73, 155] on button "perspective" at bounding box center [87, 148] width 66 height 25
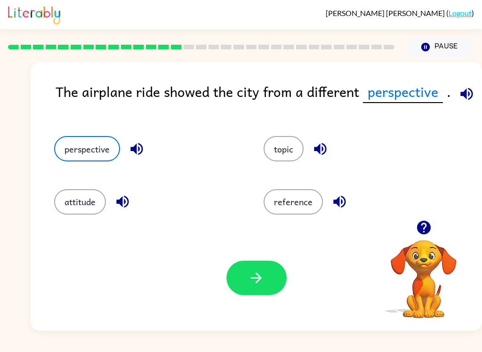
click at [280, 271] on button "button" at bounding box center [257, 278] width 60 height 34
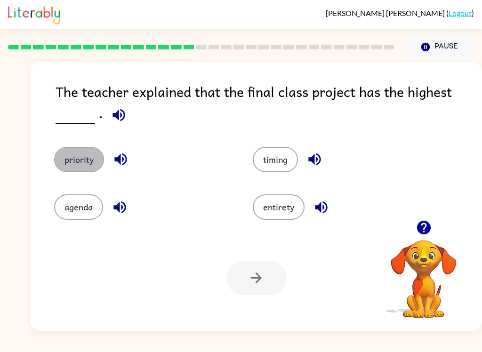
click at [67, 172] on button "priority" at bounding box center [79, 159] width 50 height 25
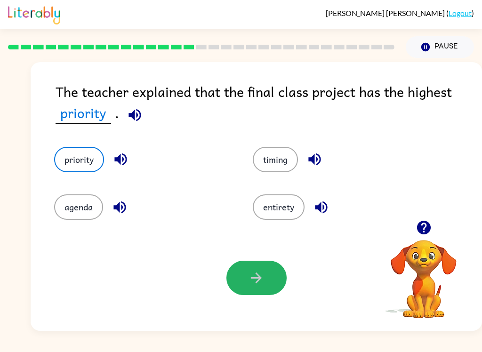
click at [246, 288] on button "button" at bounding box center [257, 278] width 60 height 34
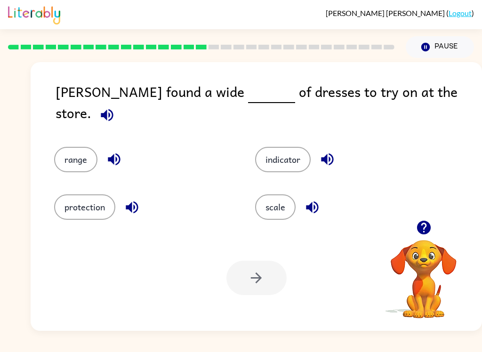
click at [283, 206] on button "scale" at bounding box center [275, 207] width 41 height 25
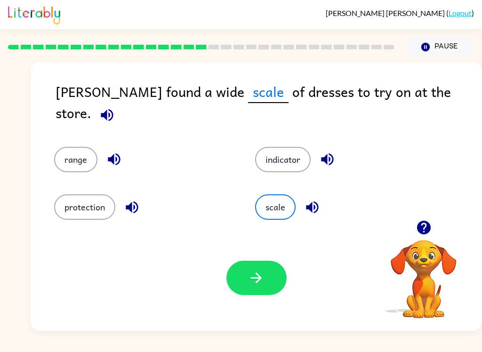
click at [265, 276] on button "button" at bounding box center [257, 278] width 60 height 34
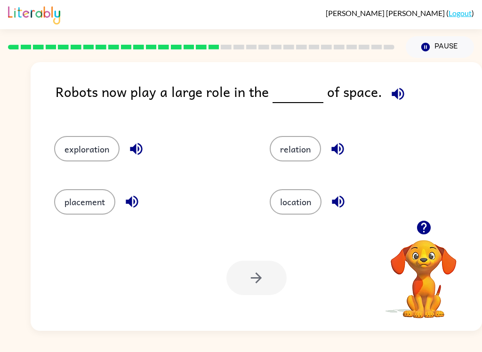
click at [80, 154] on button "exploration" at bounding box center [86, 148] width 65 height 25
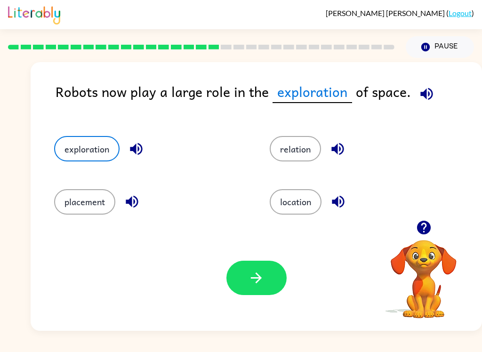
click at [255, 286] on icon "button" at bounding box center [256, 278] width 16 height 16
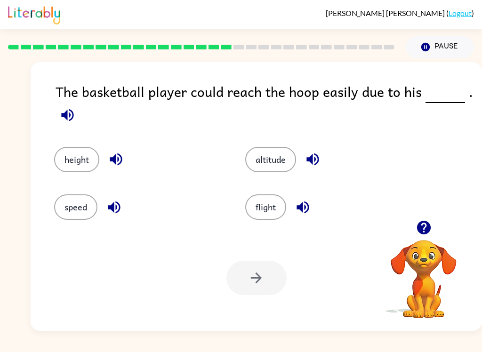
click at [63, 165] on button "height" at bounding box center [76, 159] width 45 height 25
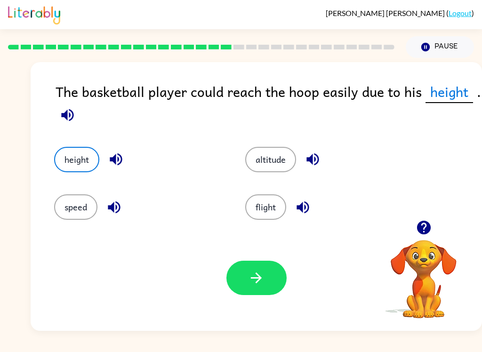
click at [255, 285] on icon "button" at bounding box center [256, 278] width 16 height 16
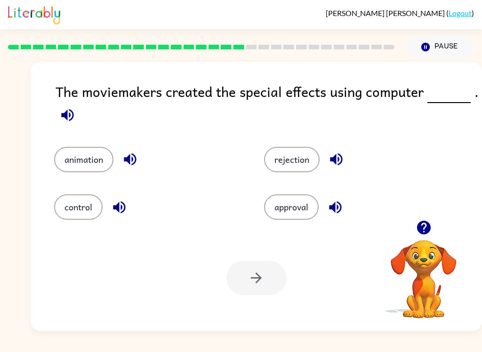
click at [74, 172] on button "animation" at bounding box center [83, 159] width 59 height 25
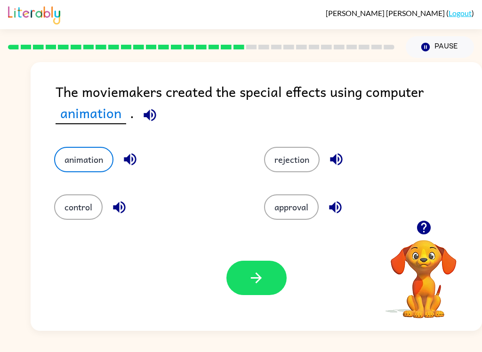
click at [83, 207] on button "control" at bounding box center [78, 207] width 49 height 25
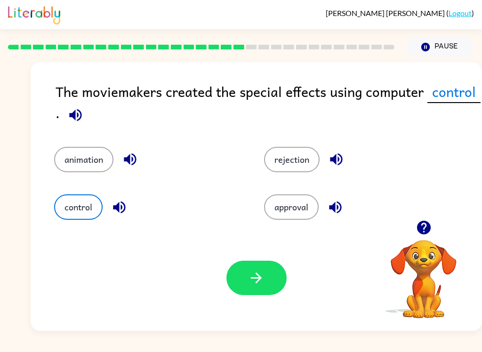
click at [66, 157] on button "animation" at bounding box center [83, 159] width 59 height 25
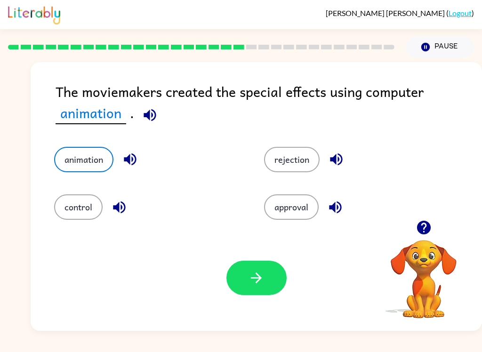
click at [255, 284] on icon "button" at bounding box center [256, 278] width 16 height 16
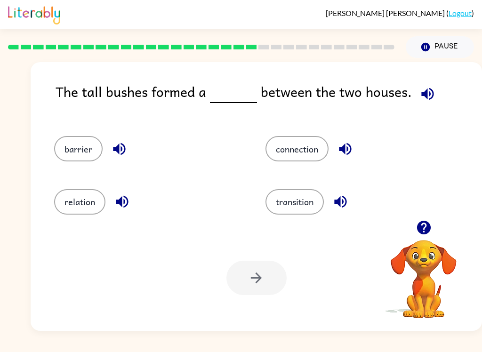
click at [73, 159] on button "barrier" at bounding box center [78, 148] width 49 height 25
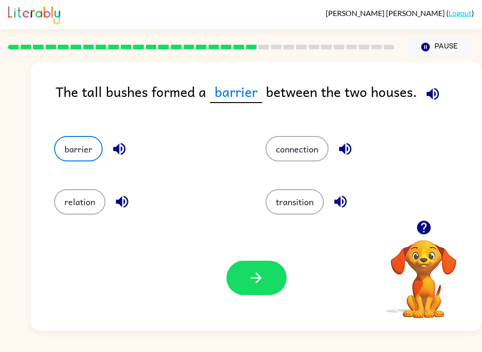
click at [270, 276] on button "button" at bounding box center [257, 278] width 60 height 34
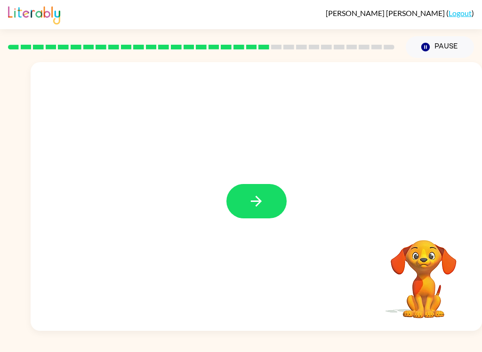
click at [251, 201] on icon "button" at bounding box center [256, 201] width 16 height 16
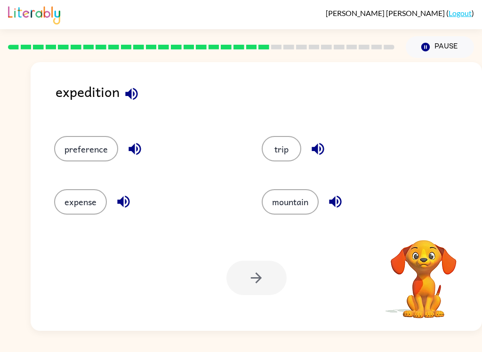
click at [286, 153] on button "trip" at bounding box center [282, 148] width 40 height 25
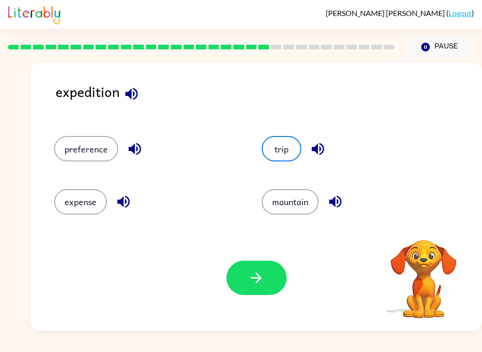
click at [269, 280] on button "button" at bounding box center [257, 278] width 60 height 34
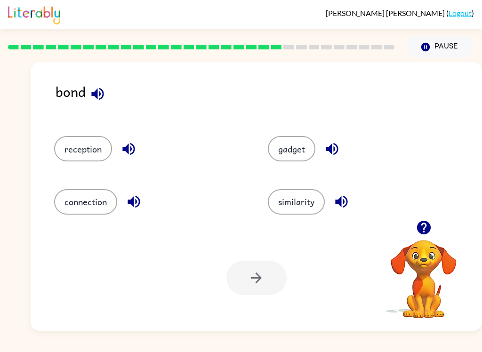
click at [97, 95] on icon "button" at bounding box center [97, 94] width 12 height 12
click at [87, 148] on button "reception" at bounding box center [83, 148] width 58 height 25
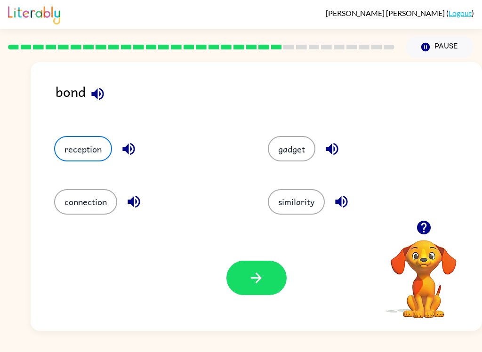
click at [285, 284] on button "button" at bounding box center [257, 278] width 60 height 34
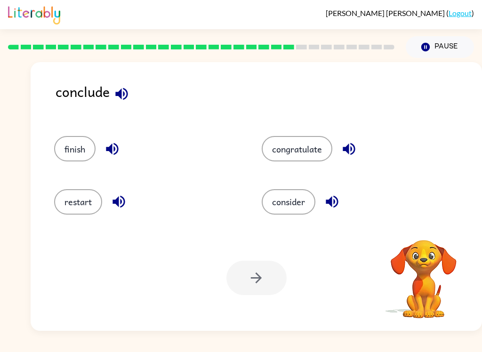
click at [74, 138] on button "finish" at bounding box center [74, 148] width 41 height 25
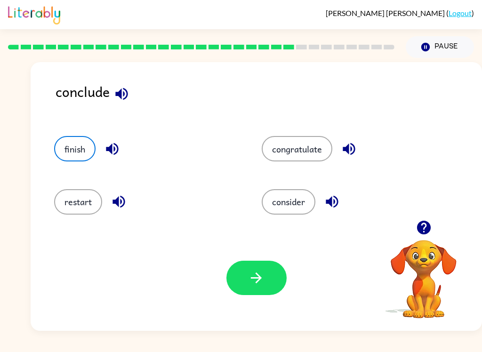
click at [286, 204] on button "consider" at bounding box center [289, 201] width 54 height 25
click at [74, 143] on button "finish" at bounding box center [74, 148] width 41 height 25
click at [278, 205] on button "consider" at bounding box center [289, 201] width 54 height 25
click at [261, 265] on button "button" at bounding box center [257, 278] width 60 height 34
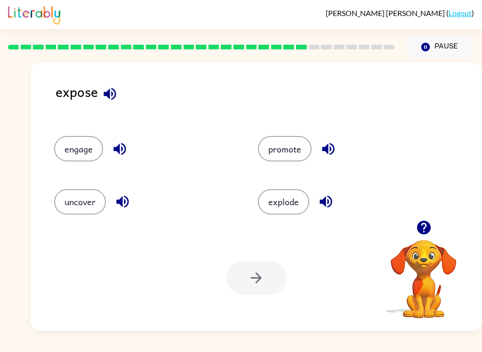
click at [85, 203] on button "uncover" at bounding box center [80, 201] width 52 height 25
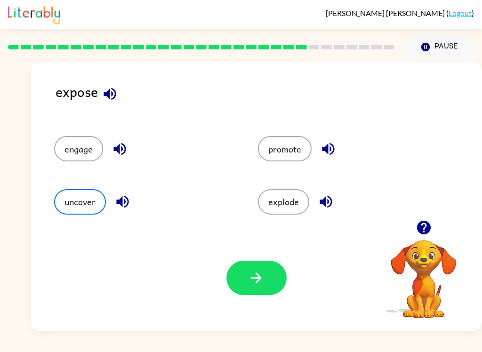
click at [252, 291] on button "button" at bounding box center [257, 278] width 60 height 34
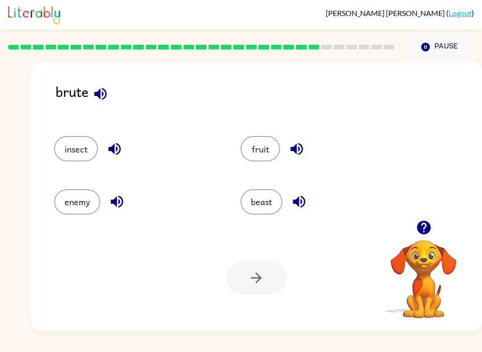
click at [74, 212] on button "enemy" at bounding box center [77, 201] width 46 height 25
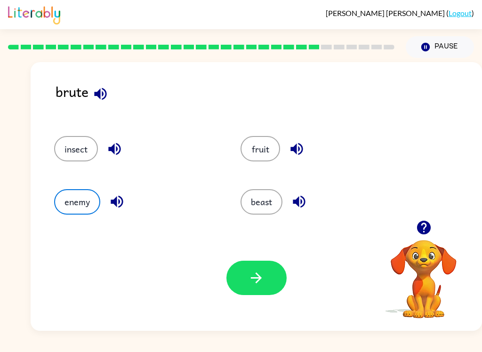
click at [268, 203] on button "beast" at bounding box center [262, 201] width 42 height 25
click at [260, 277] on icon "button" at bounding box center [256, 278] width 11 height 11
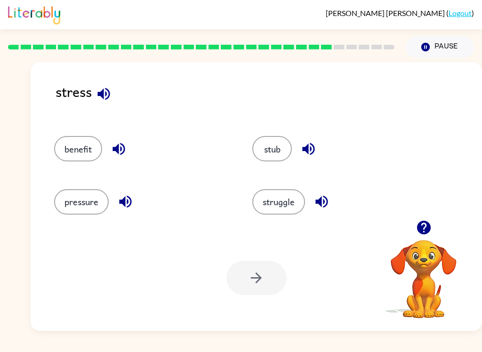
click at [298, 195] on button "struggle" at bounding box center [278, 201] width 53 height 25
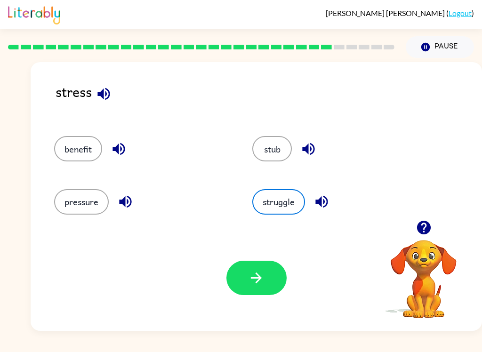
click at [266, 269] on button "button" at bounding box center [257, 278] width 60 height 34
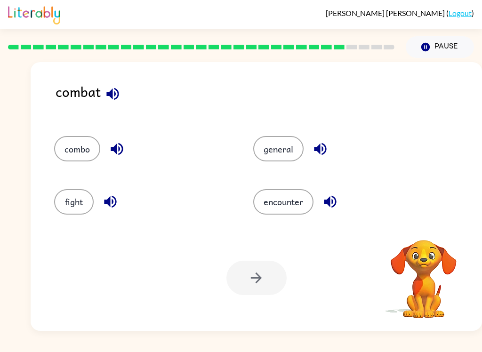
click at [76, 207] on button "fight" at bounding box center [74, 201] width 40 height 25
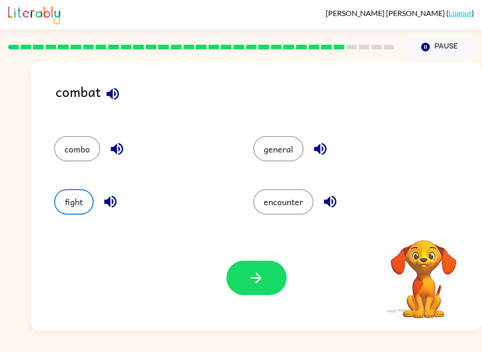
click at [265, 280] on button "button" at bounding box center [257, 278] width 60 height 34
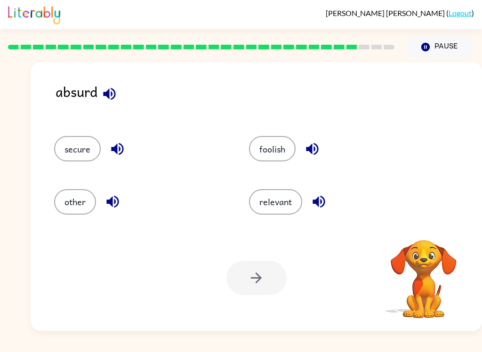
click at [264, 151] on button "foolish" at bounding box center [272, 148] width 47 height 25
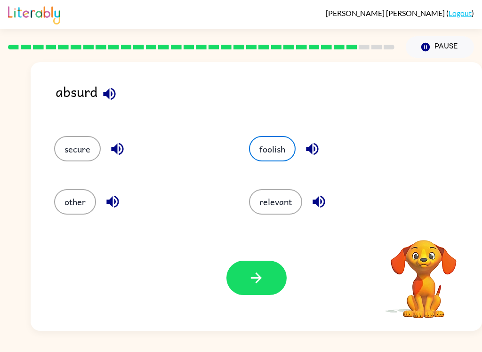
click at [257, 281] on icon "button" at bounding box center [256, 278] width 16 height 16
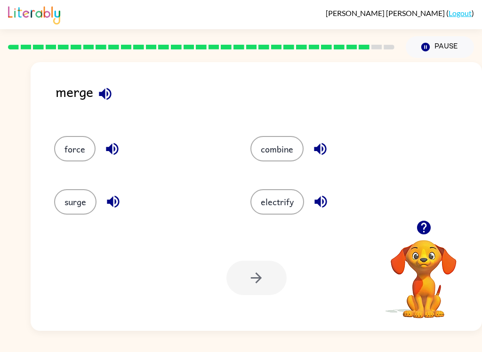
click at [267, 154] on button "combine" at bounding box center [277, 148] width 53 height 25
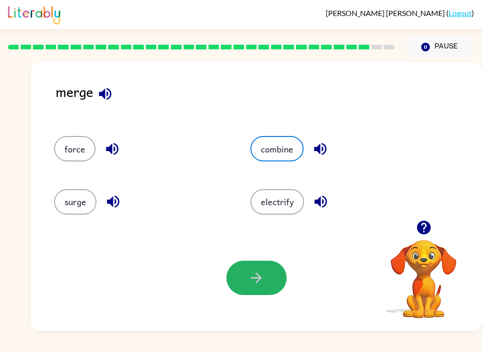
click at [255, 282] on icon "button" at bounding box center [256, 278] width 16 height 16
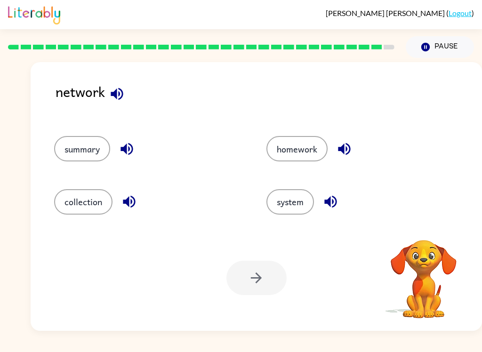
click at [292, 203] on button "system" at bounding box center [291, 201] width 48 height 25
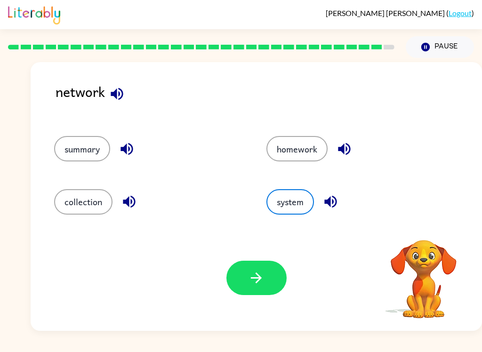
click at [263, 289] on button "button" at bounding box center [257, 278] width 60 height 34
